Goal: Task Accomplishment & Management: Check status

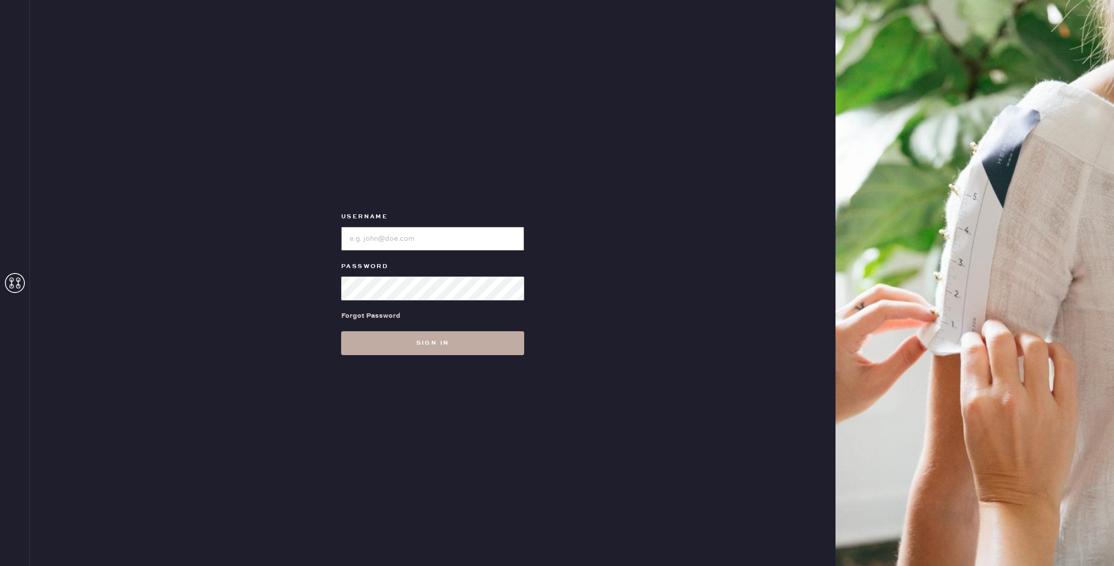
type input "reformationwilliamsburg"
click at [449, 338] on button "Sign in" at bounding box center [432, 343] width 183 height 24
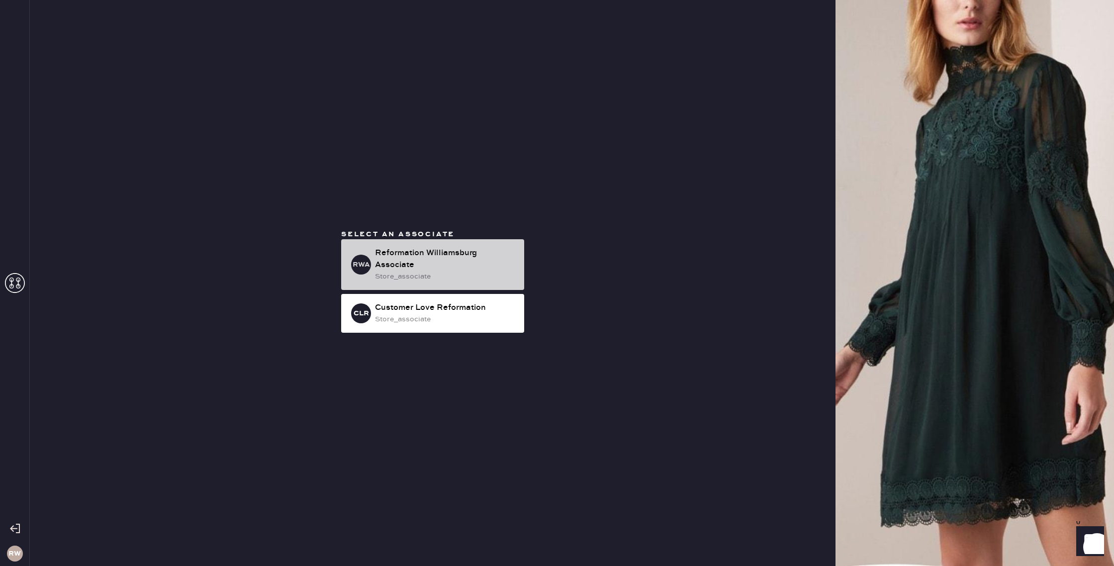
click at [435, 261] on div "Reformation Williamsburg Associate" at bounding box center [445, 259] width 141 height 24
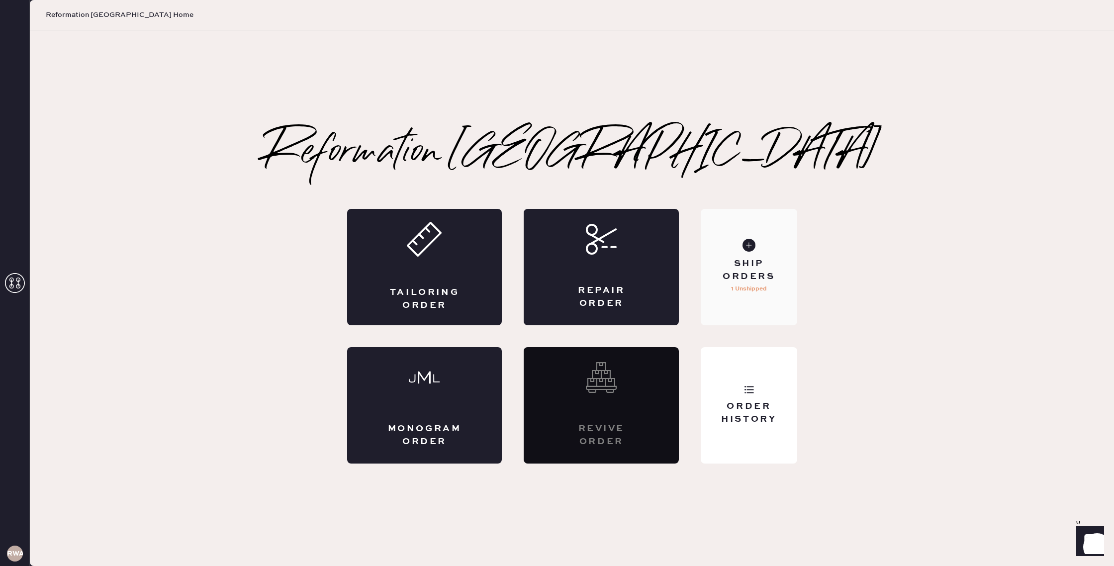
click at [772, 263] on div "Ship Orders" at bounding box center [749, 270] width 80 height 25
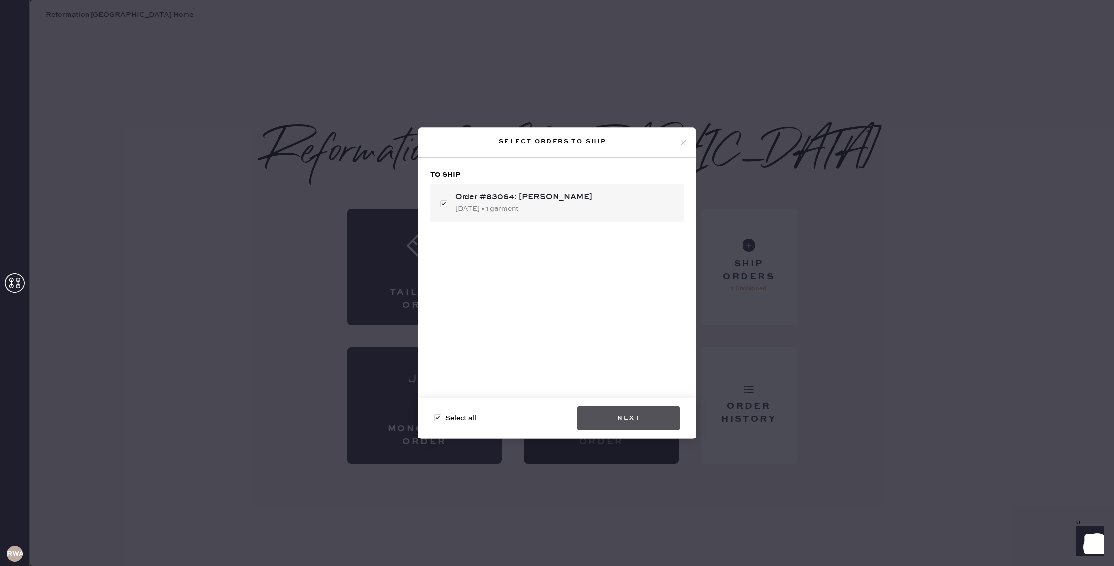
click at [640, 417] on button "Next" at bounding box center [629, 418] width 102 height 24
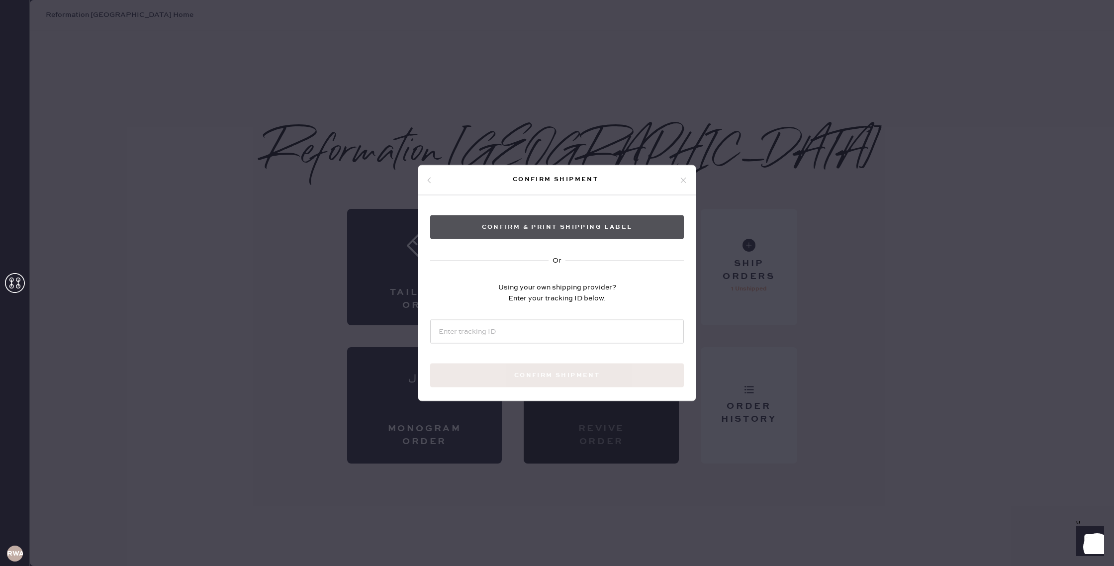
click at [582, 229] on button "Confirm & Print shipping label" at bounding box center [557, 227] width 254 height 24
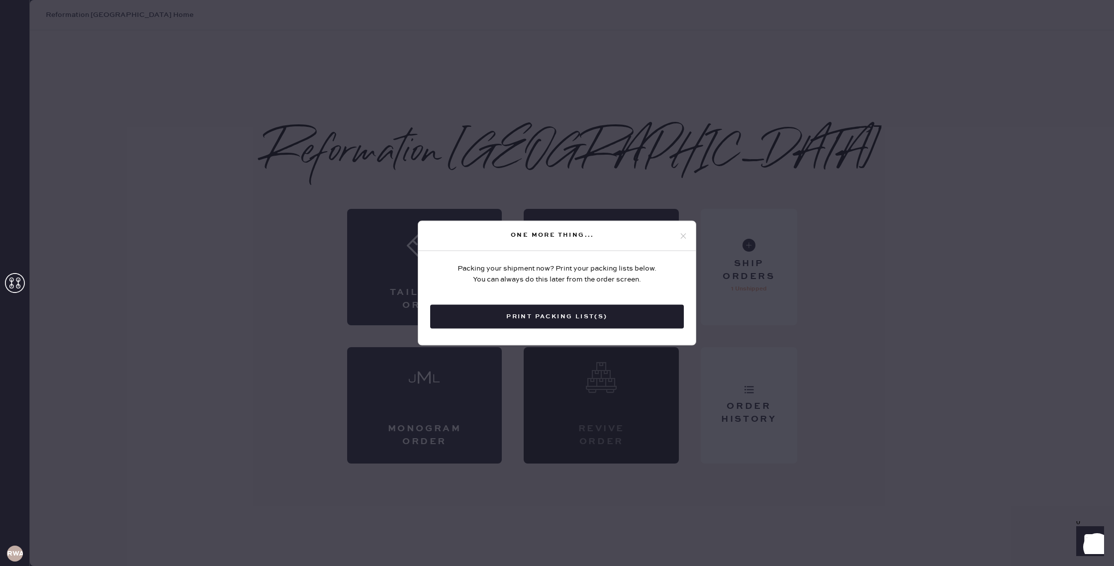
click at [597, 325] on button "Print Packing List(s)" at bounding box center [557, 317] width 254 height 24
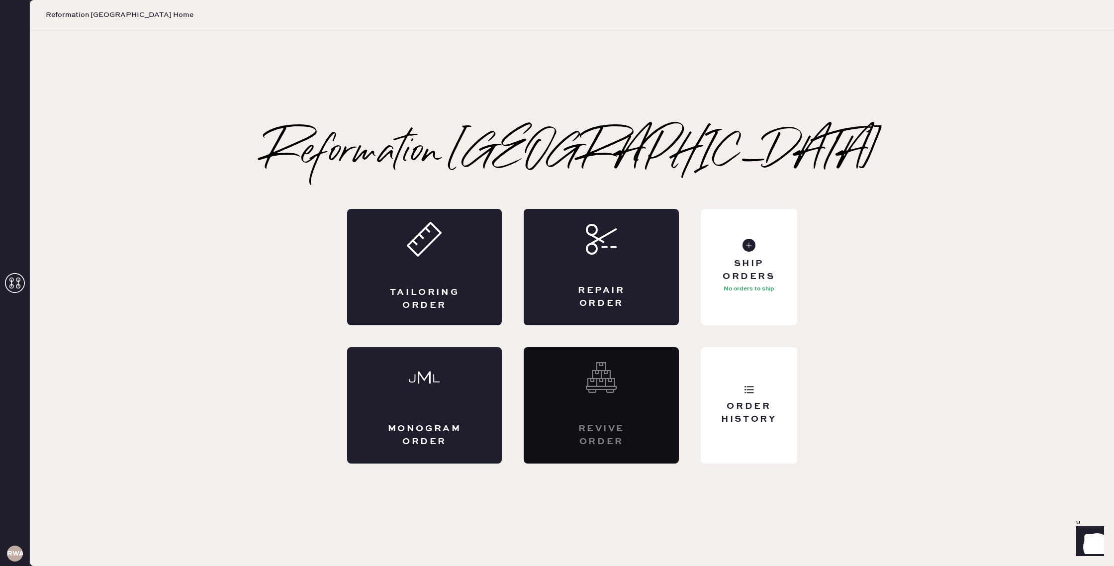
click at [16, 280] on icon at bounding box center [15, 283] width 20 height 20
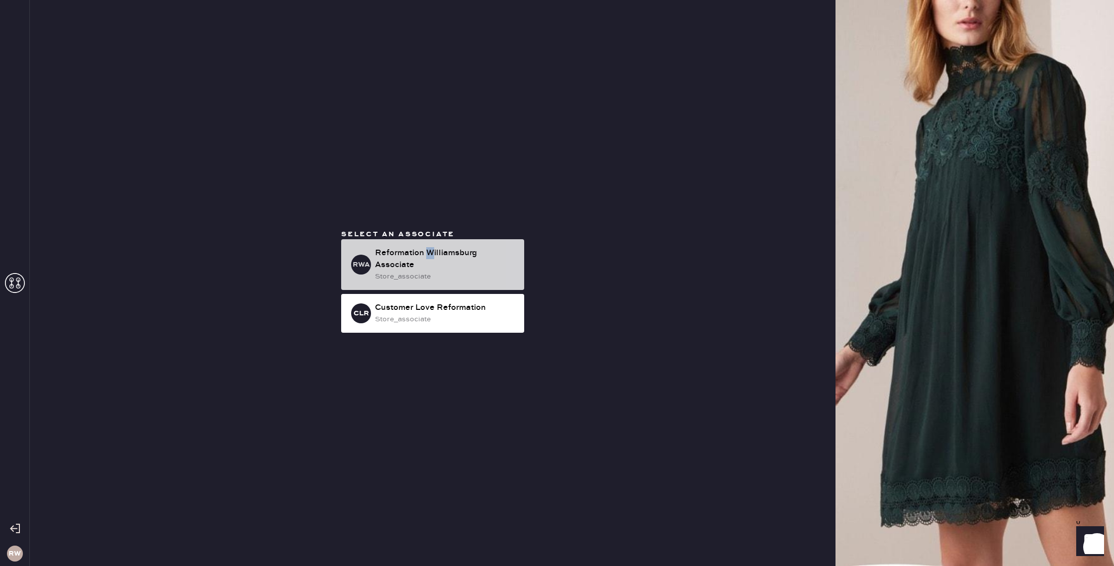
click at [428, 256] on div "Reformation Williamsburg Associate" at bounding box center [445, 259] width 141 height 24
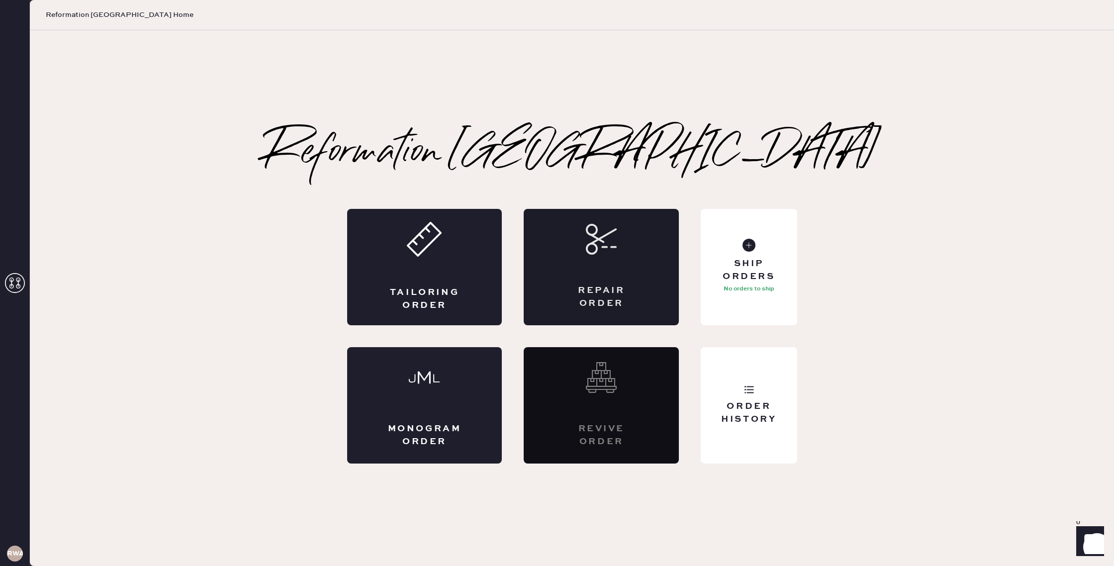
click at [633, 280] on div "Repair Order" at bounding box center [601, 267] width 155 height 116
click at [458, 314] on div "Tailoring Order" at bounding box center [424, 267] width 155 height 116
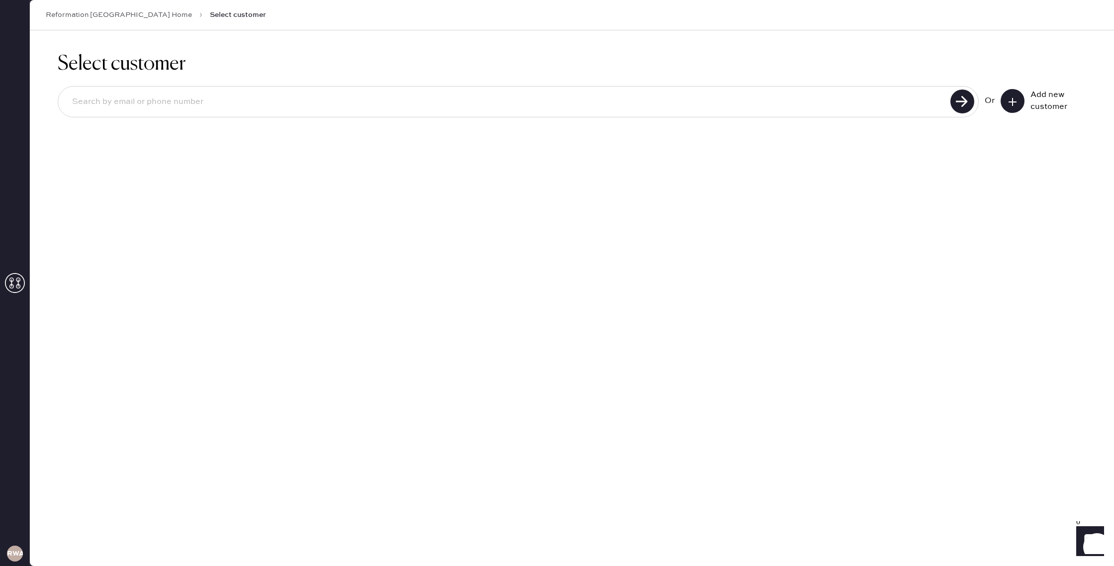
click at [271, 106] on input at bounding box center [506, 102] width 884 height 23
type input "[EMAIL_ADDRESS][DOMAIN_NAME]"
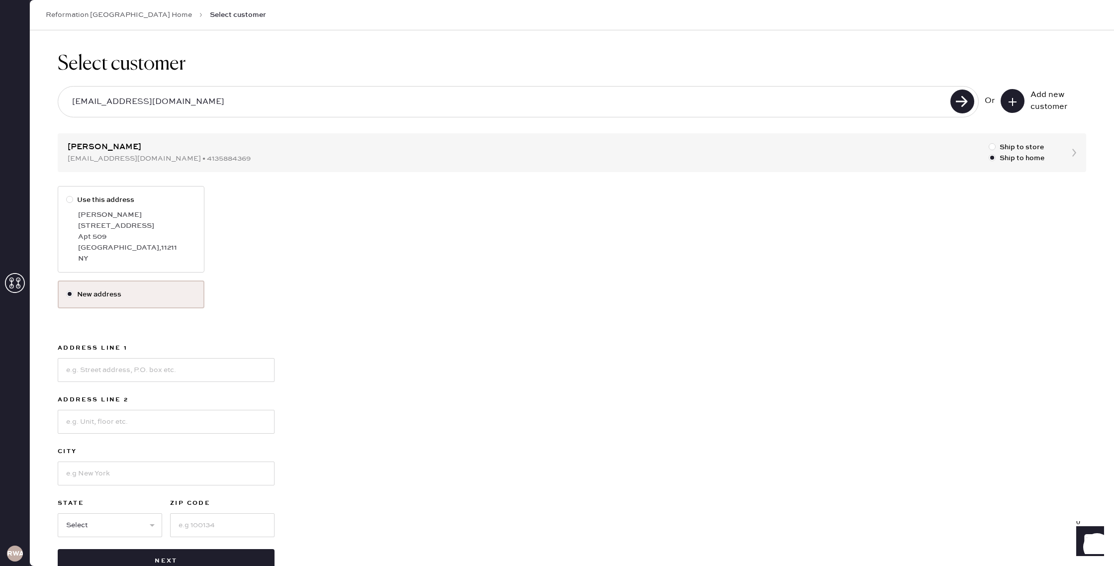
click at [391, 257] on div "Use this address [PERSON_NAME] [STREET_ADDRESS]" at bounding box center [572, 233] width 1029 height 95
drag, startPoint x: 198, startPoint y: 110, endPoint x: 193, endPoint y: 112, distance: 5.4
click at [199, 109] on div "[EMAIL_ADDRESS][DOMAIN_NAME]" at bounding box center [518, 101] width 921 height 31
click at [200, 104] on input "[EMAIL_ADDRESS][DOMAIN_NAME]" at bounding box center [506, 102] width 884 height 23
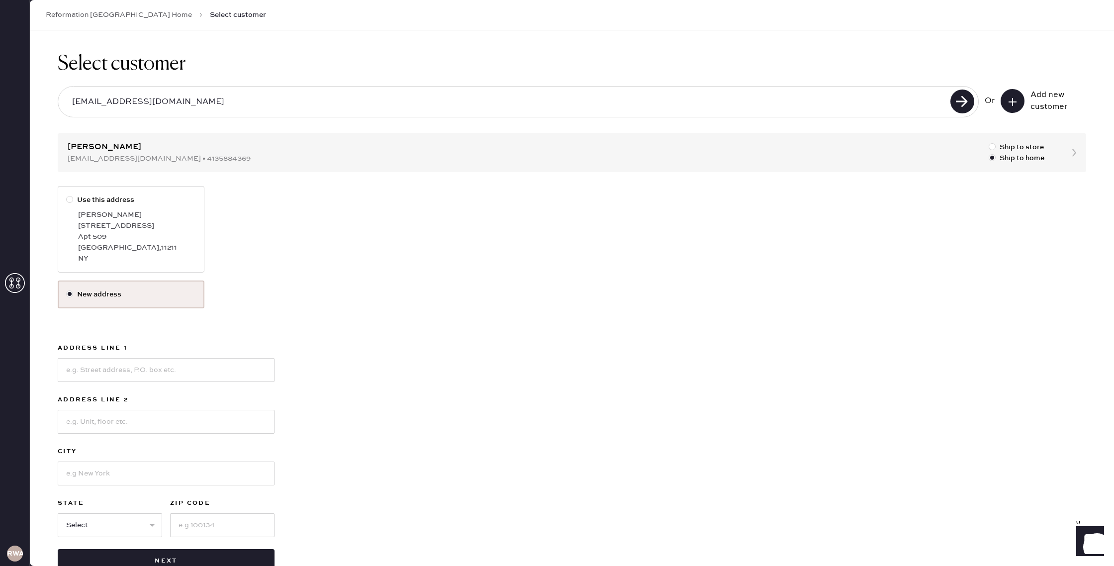
drag, startPoint x: 195, startPoint y: 102, endPoint x: 53, endPoint y: 98, distance: 141.4
click at [54, 99] on div "Select customer [EMAIL_ADDRESS][DOMAIN_NAME] Or Add new customer [PERSON_NAME] …" at bounding box center [572, 312] width 1085 height 565
click at [381, 304] on div "Use this address [PERSON_NAME] [STREET_ADDRESS] New address Address Line 1 Addr…" at bounding box center [572, 379] width 1029 height 387
click at [20, 285] on icon at bounding box center [15, 283] width 20 height 20
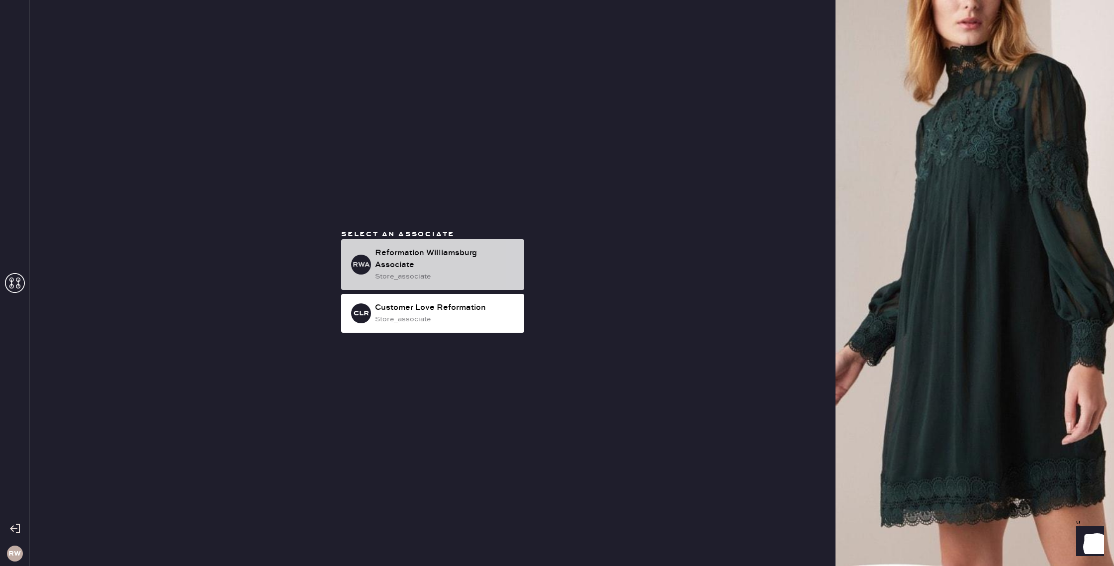
click at [393, 270] on div "Reformation Williamsburg Associate" at bounding box center [445, 259] width 141 height 24
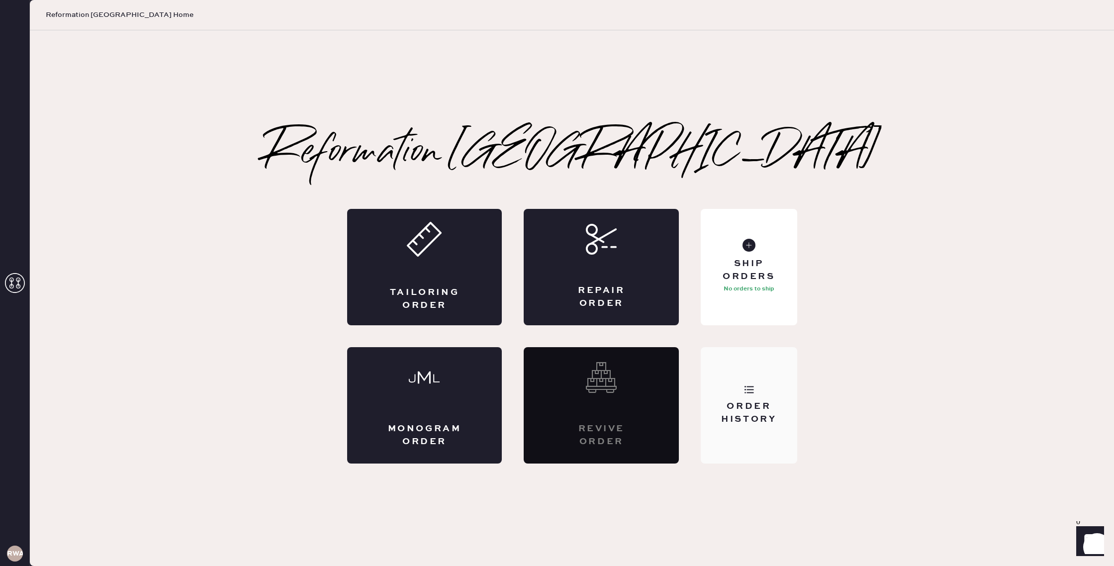
click at [747, 414] on div "Order History" at bounding box center [749, 413] width 80 height 25
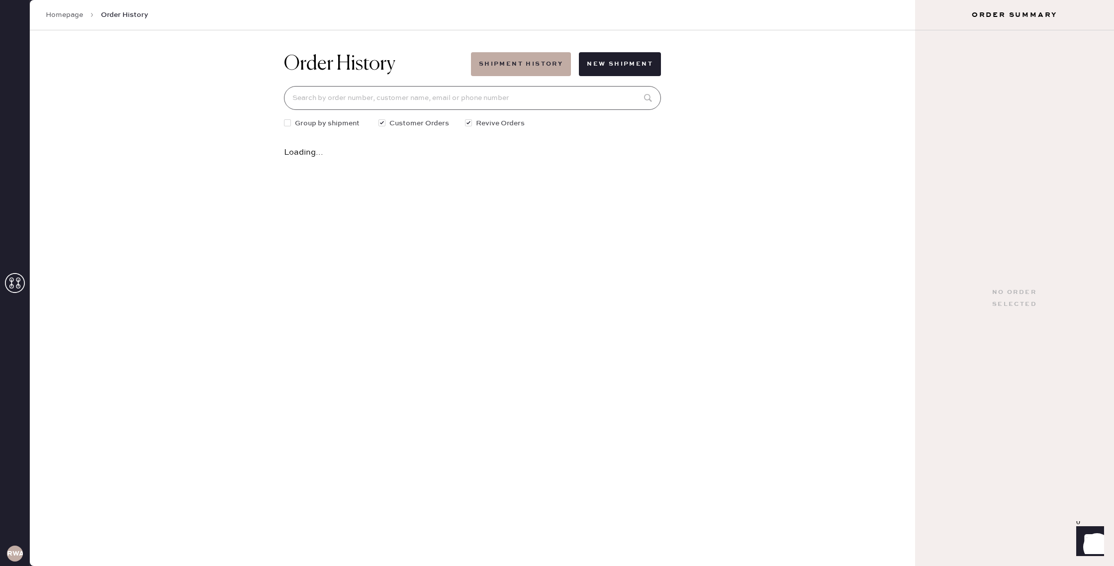
click at [411, 99] on input at bounding box center [472, 98] width 377 height 24
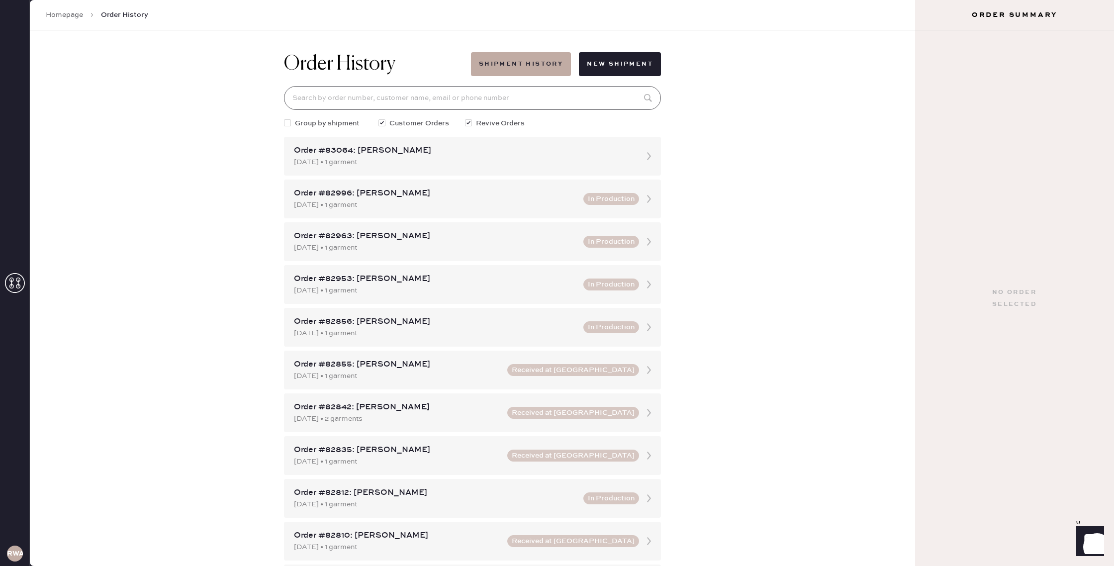
paste input "[EMAIL_ADDRESS][DOMAIN_NAME]"
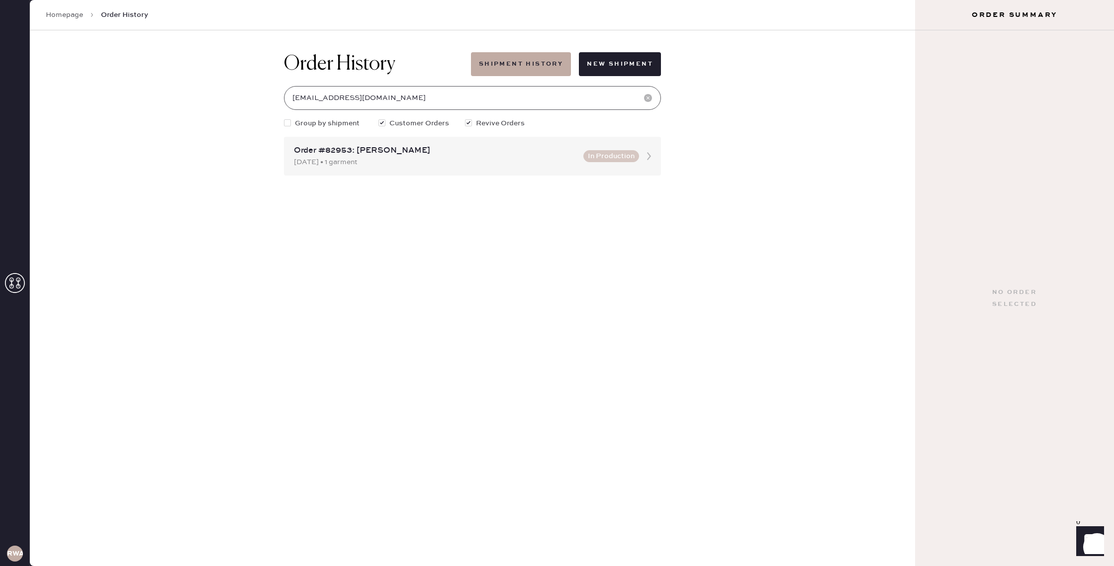
type input "[EMAIL_ADDRESS][DOMAIN_NAME]"
click at [486, 163] on div "[DATE] • 1 garment" at bounding box center [436, 162] width 284 height 11
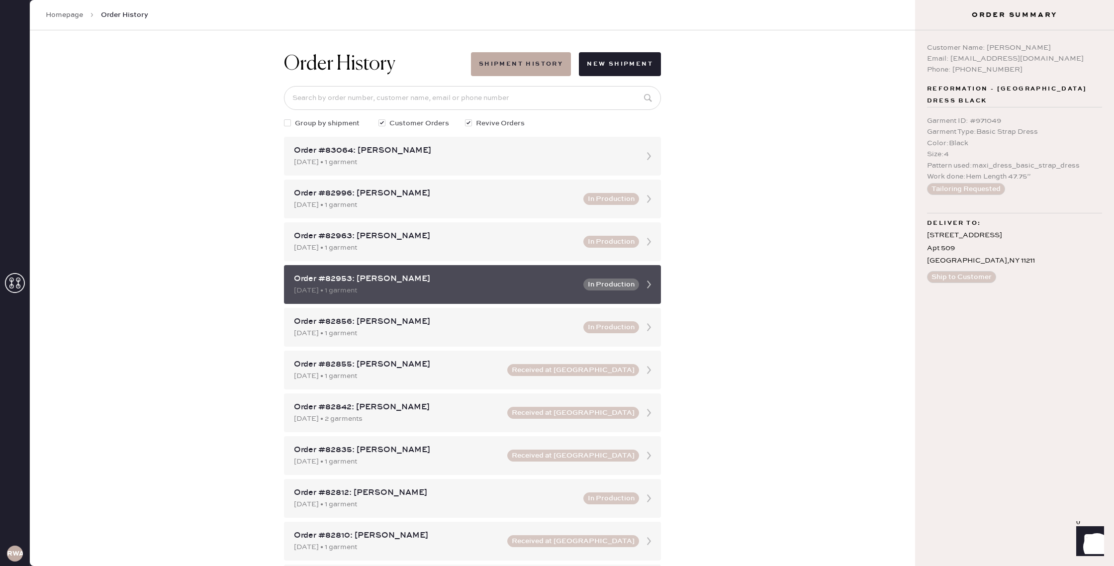
click at [643, 287] on icon at bounding box center [649, 285] width 20 height 20
click at [592, 284] on button "In Production" at bounding box center [612, 285] width 56 height 12
click at [428, 276] on div "Order #82953: [PERSON_NAME]" at bounding box center [436, 279] width 284 height 12
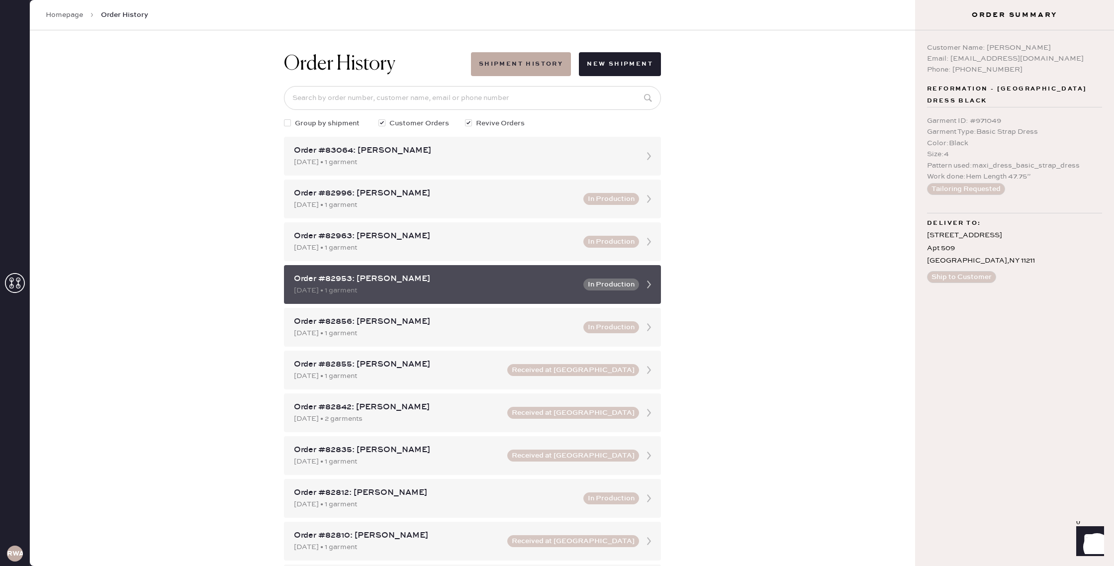
click at [637, 291] on div "Order #82953: [PERSON_NAME] [DATE] • 1 garment In Production" at bounding box center [472, 284] width 377 height 39
drag, startPoint x: 629, startPoint y: 281, endPoint x: 647, endPoint y: 283, distance: 17.5
click at [632, 281] on button "In Production" at bounding box center [612, 285] width 56 height 12
click at [647, 284] on icon at bounding box center [649, 285] width 20 height 20
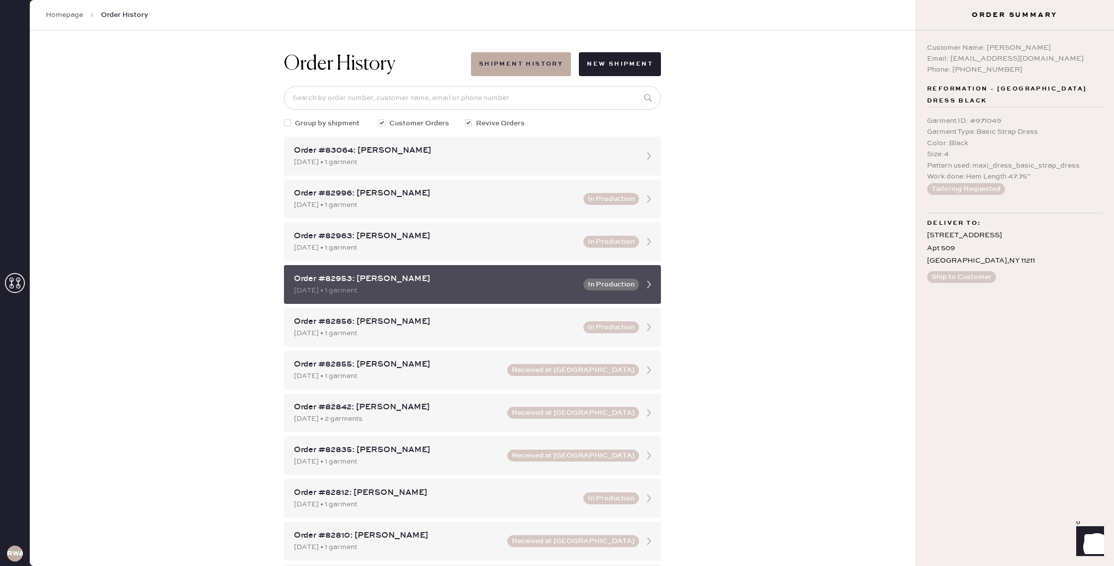
click at [349, 278] on div "Order #82953: [PERSON_NAME]" at bounding box center [436, 279] width 284 height 12
click at [396, 279] on div "Order #82953: [PERSON_NAME]" at bounding box center [436, 279] width 284 height 12
click at [609, 288] on button "In Production" at bounding box center [612, 285] width 56 height 12
click at [635, 293] on div "Order #82953: [PERSON_NAME] [DATE] • 1 garment In Production" at bounding box center [472, 284] width 377 height 39
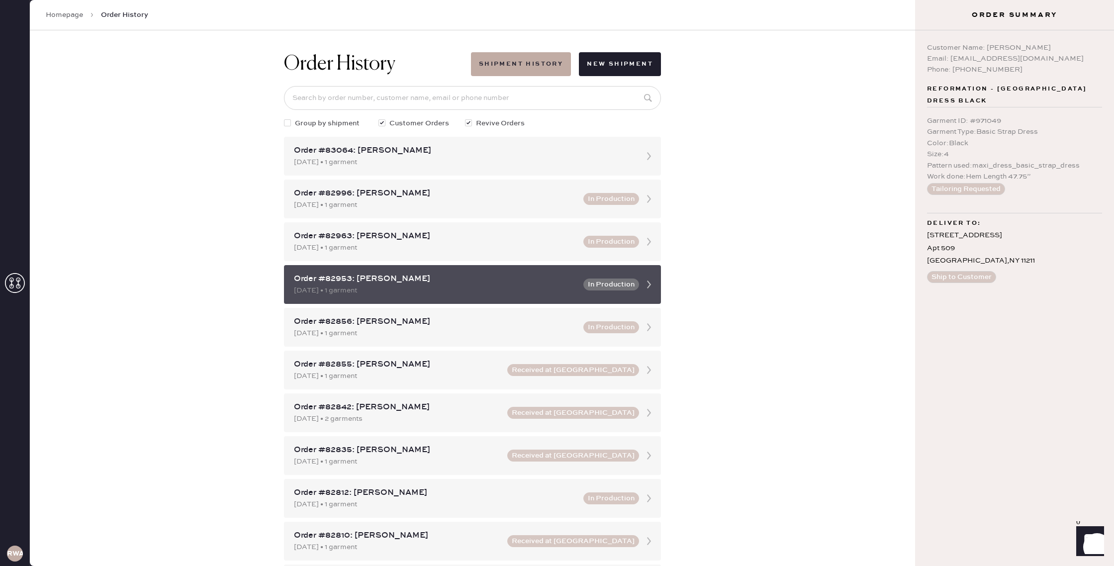
click at [635, 293] on div "Order #82953: [PERSON_NAME] [DATE] • 1 garment In Production" at bounding box center [472, 284] width 377 height 39
click at [603, 294] on div "Order #82953: [PERSON_NAME] [DATE] • 1 garment In Production" at bounding box center [472, 284] width 377 height 39
click at [464, 289] on div "[DATE] • 1 garment" at bounding box center [436, 290] width 284 height 11
click at [457, 283] on div "Order #82953: [PERSON_NAME]" at bounding box center [436, 279] width 284 height 12
click at [643, 285] on icon at bounding box center [649, 285] width 20 height 20
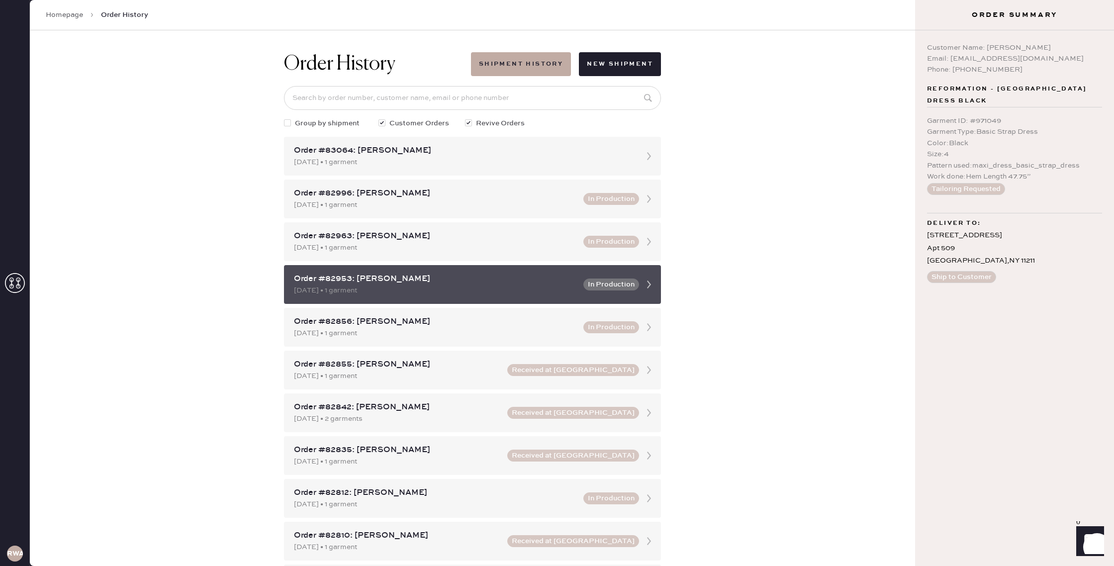
click at [642, 286] on icon at bounding box center [649, 285] width 20 height 20
click at [438, 284] on div "Order #82953: [PERSON_NAME]" at bounding box center [436, 279] width 284 height 12
click at [349, 281] on div "Order #82953: [PERSON_NAME]" at bounding box center [436, 279] width 284 height 12
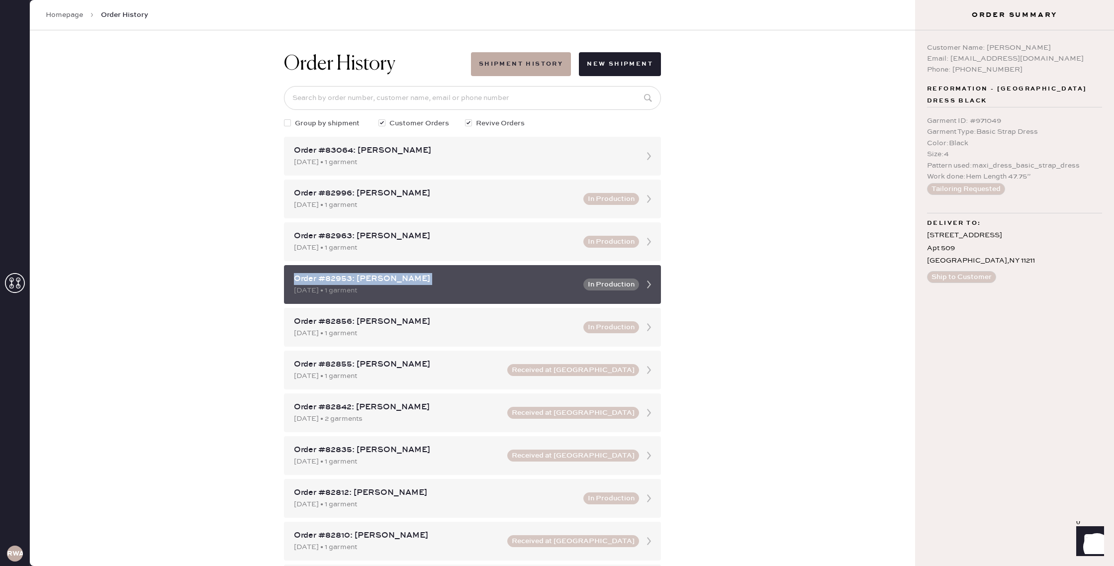
click at [391, 280] on div "Order #82953: [PERSON_NAME]" at bounding box center [436, 279] width 284 height 12
click at [422, 282] on div "Order #82953: [PERSON_NAME]" at bounding box center [436, 279] width 284 height 12
click at [629, 283] on button "In Production" at bounding box center [612, 285] width 56 height 12
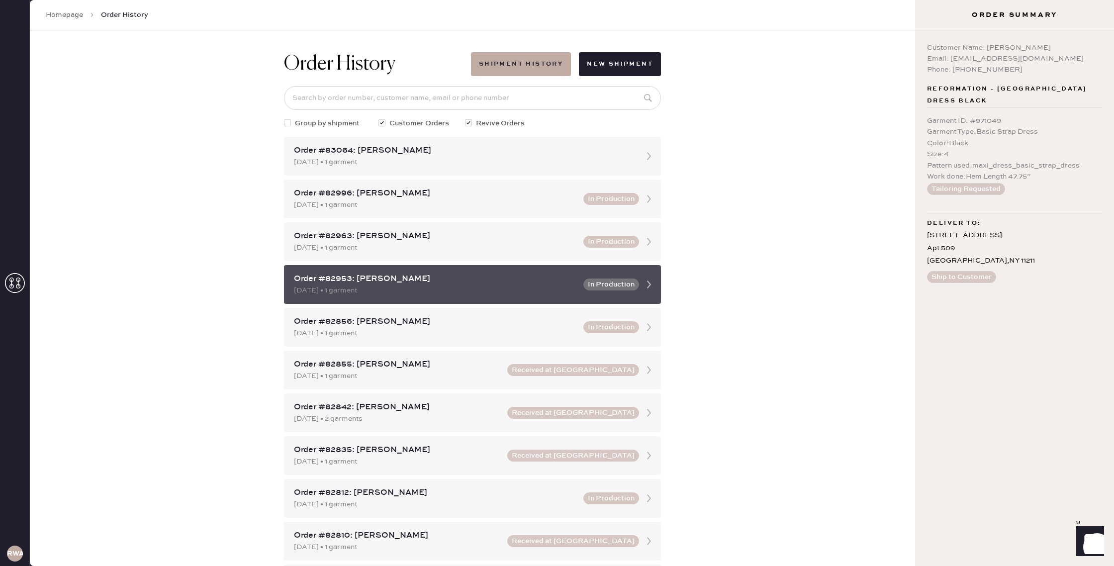
click at [629, 283] on button "In Production" at bounding box center [612, 285] width 56 height 12
click at [628, 285] on button "In Production" at bounding box center [612, 285] width 56 height 12
click at [628, 283] on button "In Production" at bounding box center [612, 285] width 56 height 12
drag, startPoint x: 575, startPoint y: 278, endPoint x: 553, endPoint y: 278, distance: 21.9
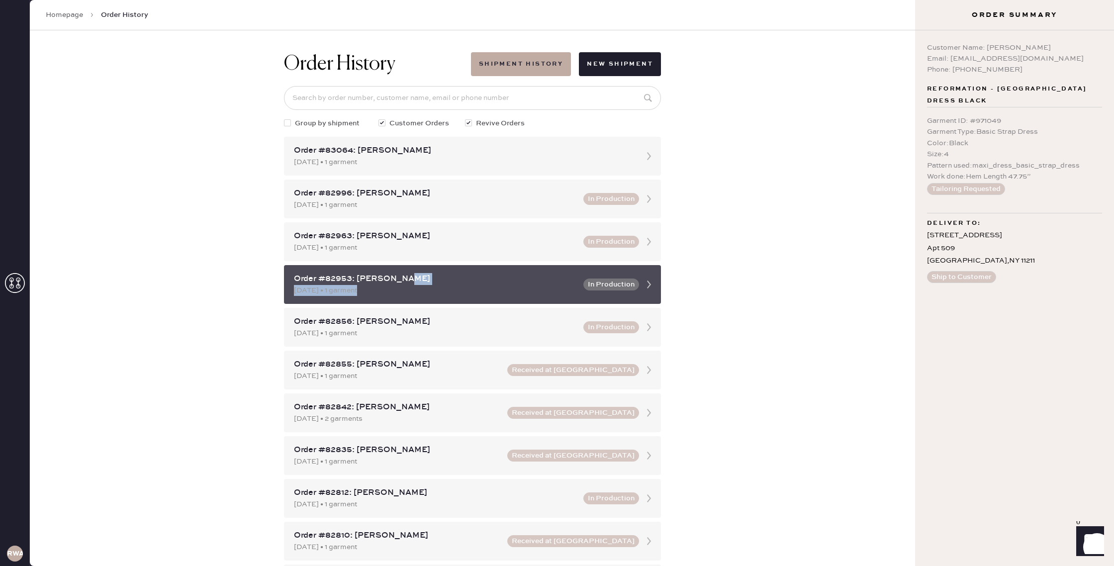
click at [553, 278] on div "Order #82953: [PERSON_NAME] [DATE] • 1 garment In Production" at bounding box center [472, 284] width 377 height 39
click at [444, 279] on div "Order #82953: [PERSON_NAME]" at bounding box center [436, 279] width 284 height 12
click at [376, 280] on div "Order #82953: [PERSON_NAME]" at bounding box center [436, 279] width 284 height 12
click at [614, 278] on div "Order #82953: [PERSON_NAME] [DATE] • 1 garment In Production" at bounding box center [472, 284] width 377 height 39
click at [614, 280] on button "In Production" at bounding box center [612, 285] width 56 height 12
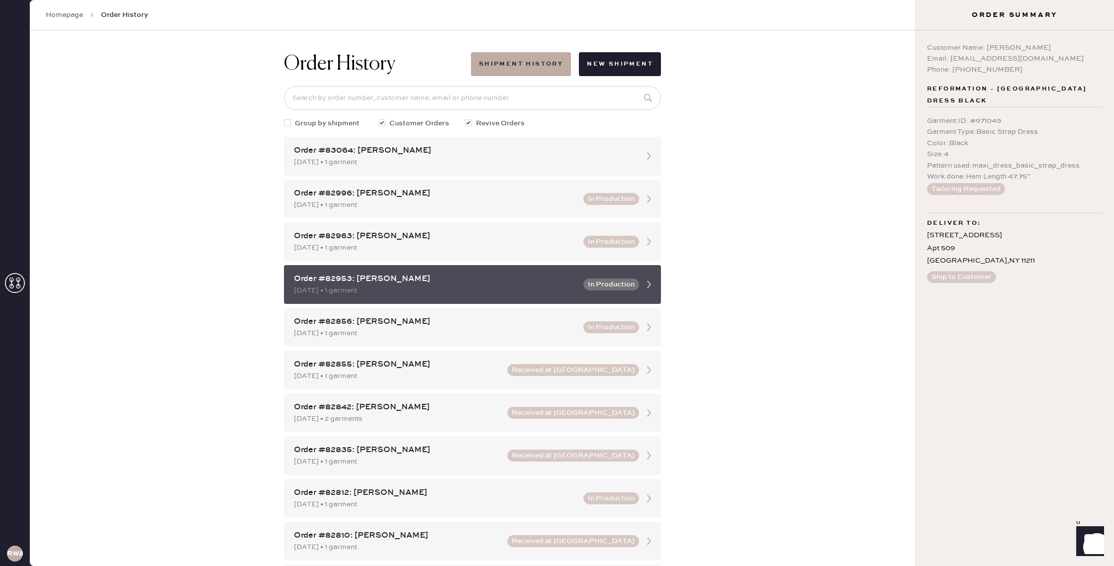
click at [614, 281] on button "In Production" at bounding box center [612, 285] width 56 height 12
click at [364, 287] on div "[DATE] • 1 garment" at bounding box center [436, 290] width 284 height 11
click at [418, 286] on div "[DATE] • 1 garment" at bounding box center [436, 290] width 284 height 11
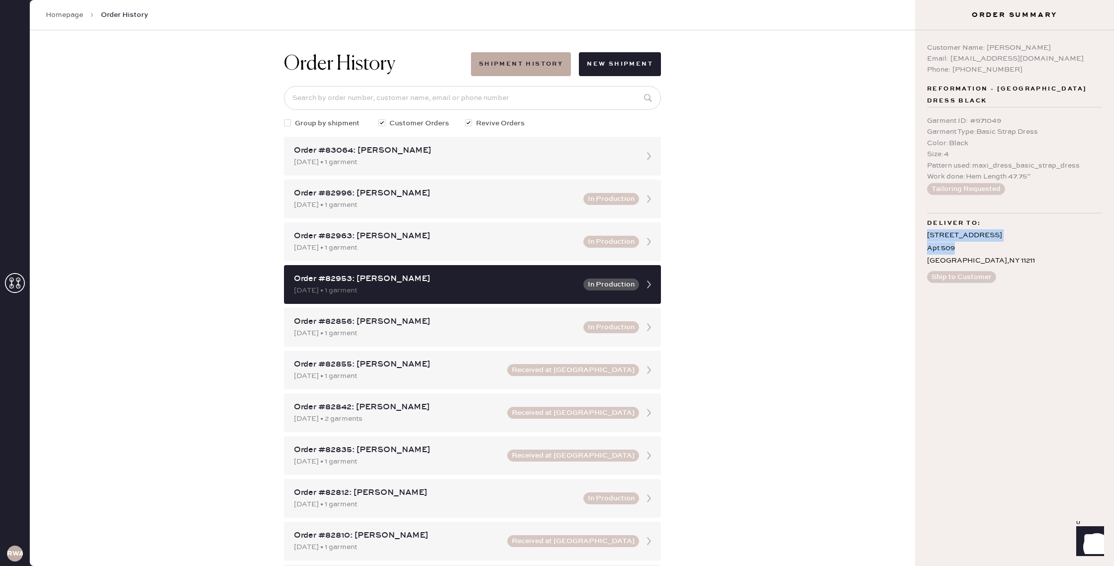
drag, startPoint x: 928, startPoint y: 228, endPoint x: 1078, endPoint y: 248, distance: 151.1
click at [1035, 236] on div "[STREET_ADDRESS]" at bounding box center [1014, 248] width 175 height 38
click at [1079, 248] on div "[STREET_ADDRESS]" at bounding box center [1014, 248] width 175 height 38
click at [827, 204] on div "Order History Shipment History New Shipment Group by shipment Customer Orders R…" at bounding box center [473, 298] width 886 height 536
